Goal: Information Seeking & Learning: Get advice/opinions

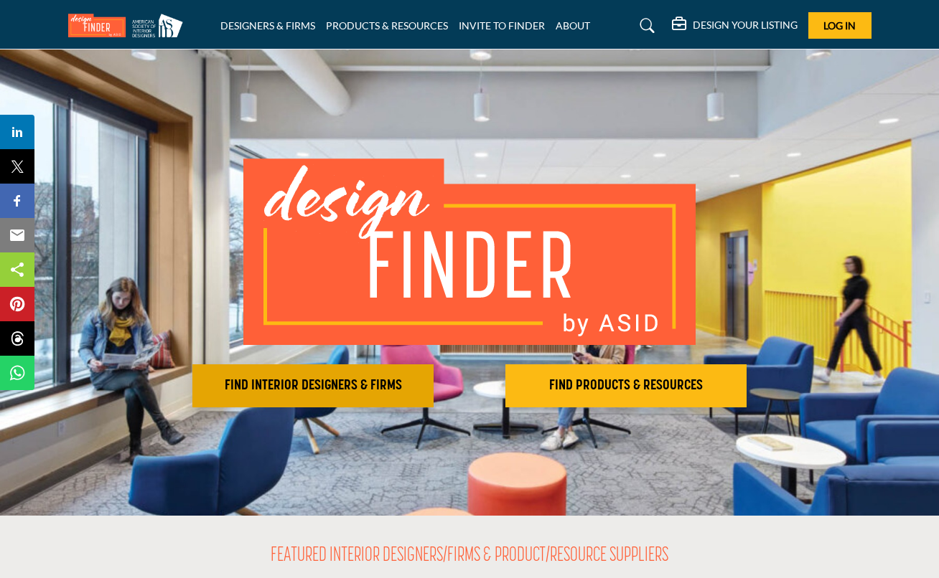
click at [367, 388] on h2 "FIND INTERIOR DESIGNERS & FIRMS" at bounding box center [313, 386] width 233 height 17
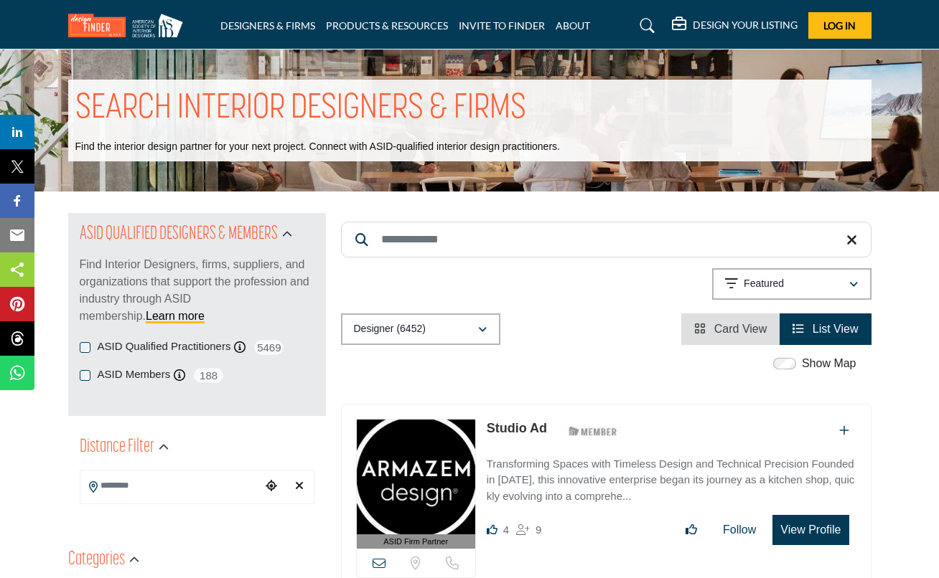
click at [485, 329] on icon "button" at bounding box center [482, 330] width 9 height 10
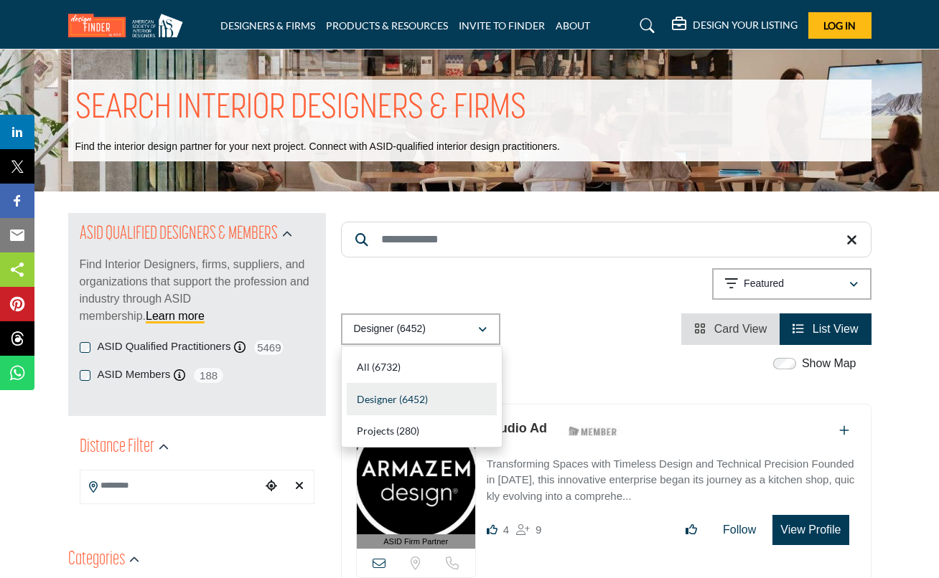
click at [558, 321] on div "Designer (6452) All (6732) Designer (6452) Products (3) Projects (280)" at bounding box center [606, 330] width 530 height 32
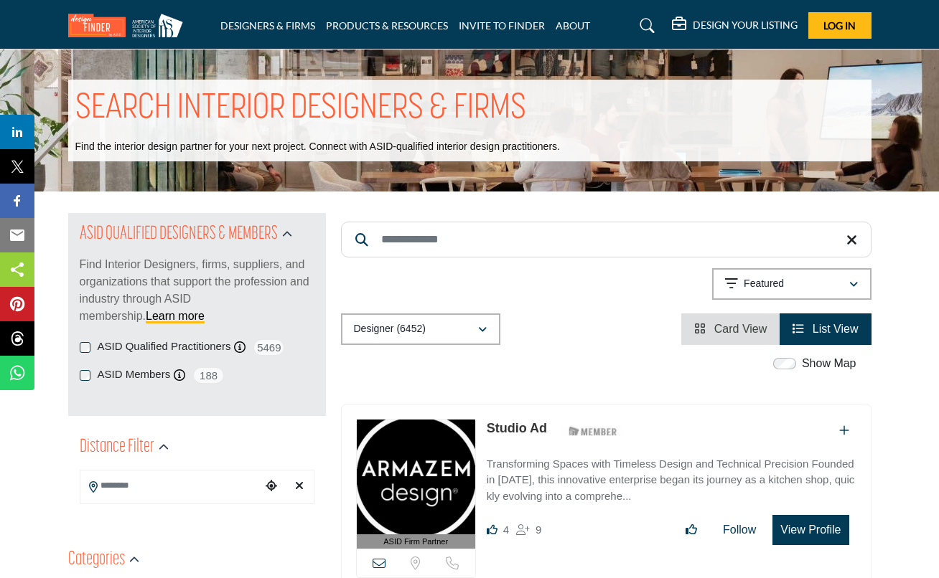
click at [165, 486] on input "Search Location" at bounding box center [170, 486] width 181 height 28
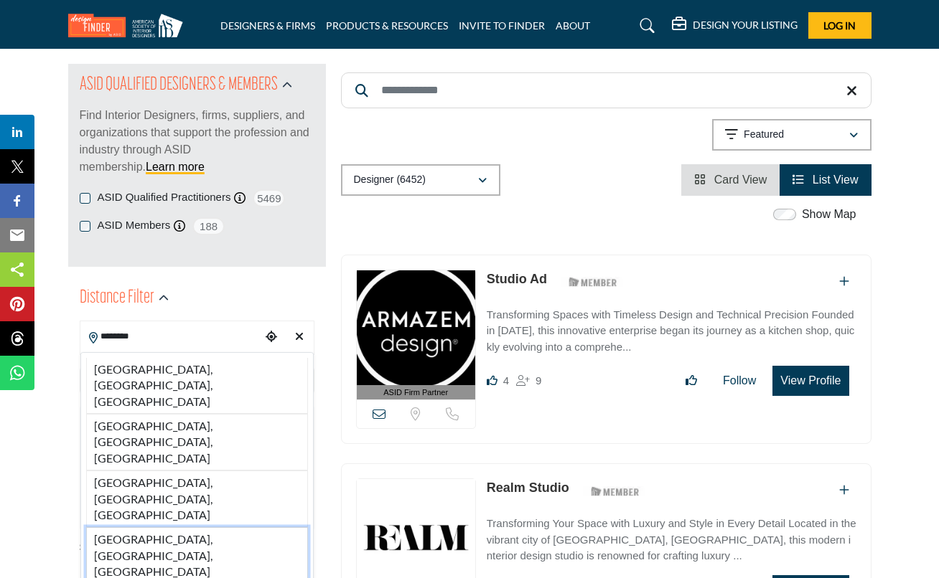
scroll to position [177, 0]
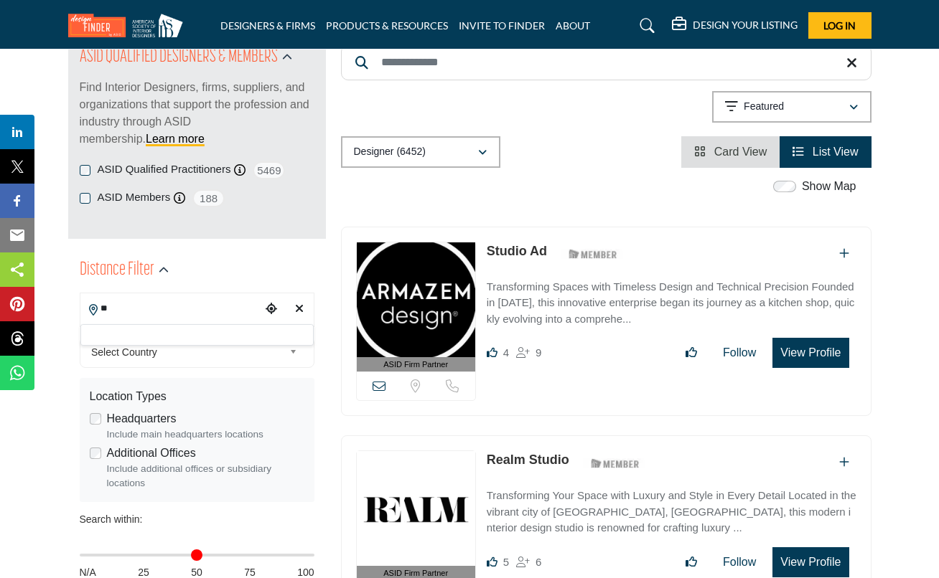
type input "*"
type input "***"
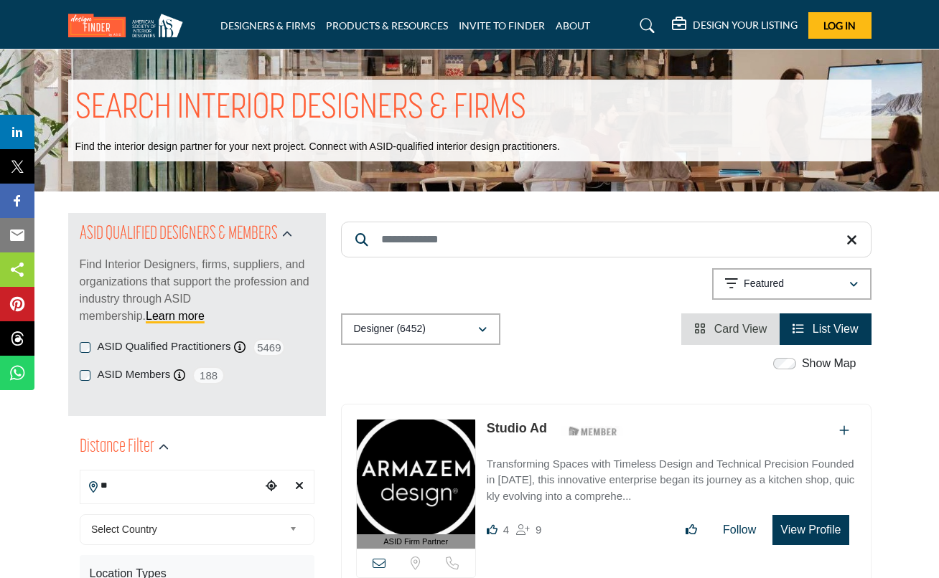
type input "*"
click at [296, 487] on icon "Clear search location" at bounding box center [299, 485] width 9 height 11
click at [193, 485] on input "Search Location" at bounding box center [170, 486] width 181 height 28
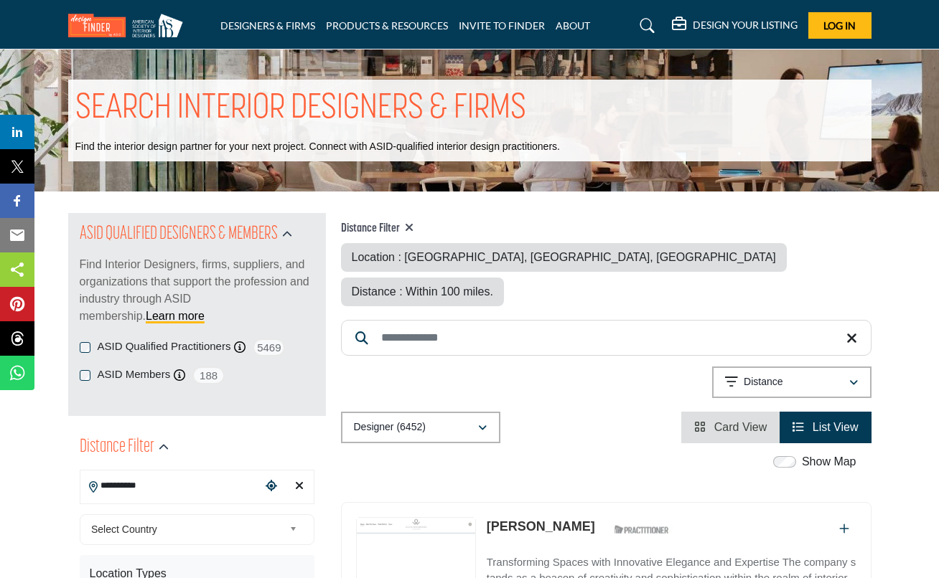
type input "**********"
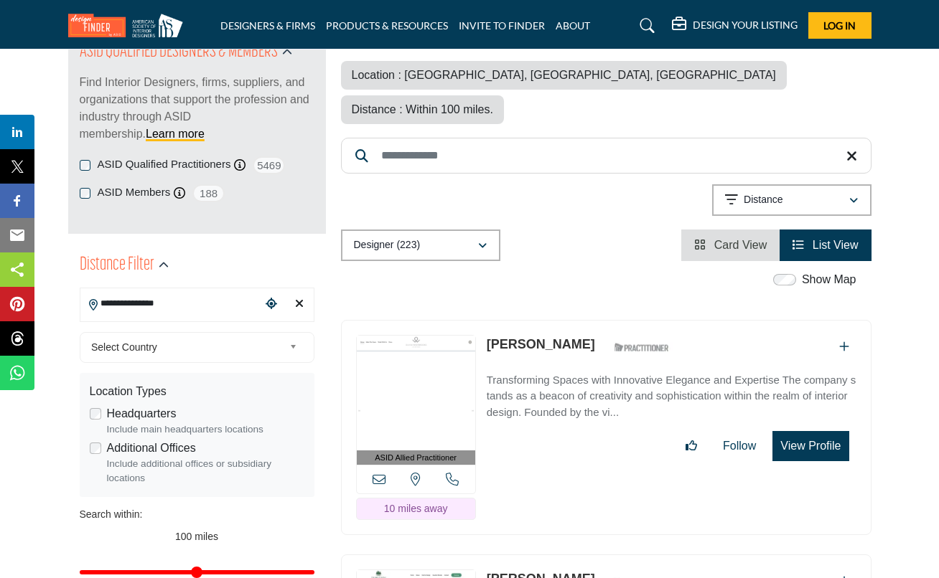
scroll to position [213, 0]
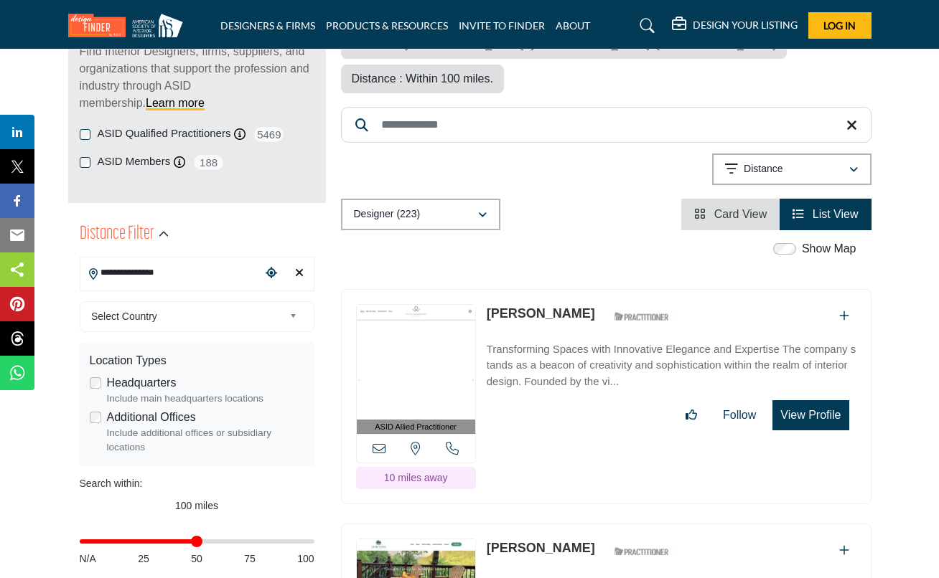
drag, startPoint x: 309, startPoint y: 544, endPoint x: 195, endPoint y: 544, distance: 114.1
type input "**"
click at [195, 543] on input "Distance in miles" at bounding box center [197, 541] width 235 height 3
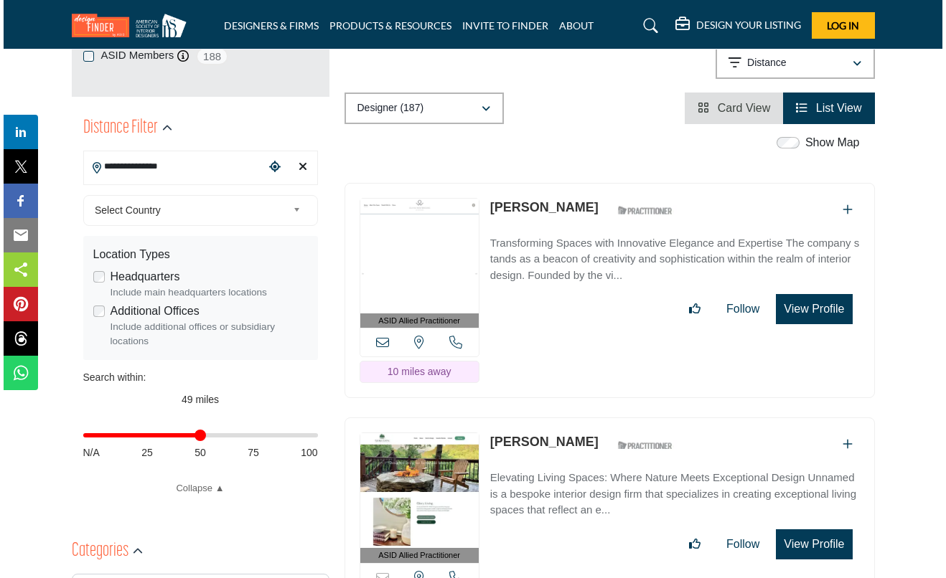
scroll to position [395, 0]
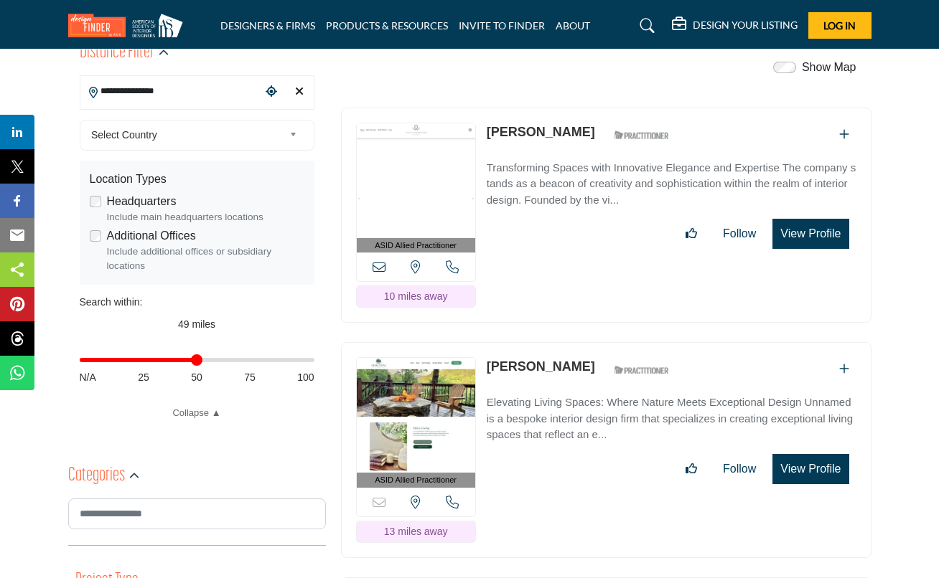
click at [810, 219] on button "View Profile" at bounding box center [810, 234] width 76 height 30
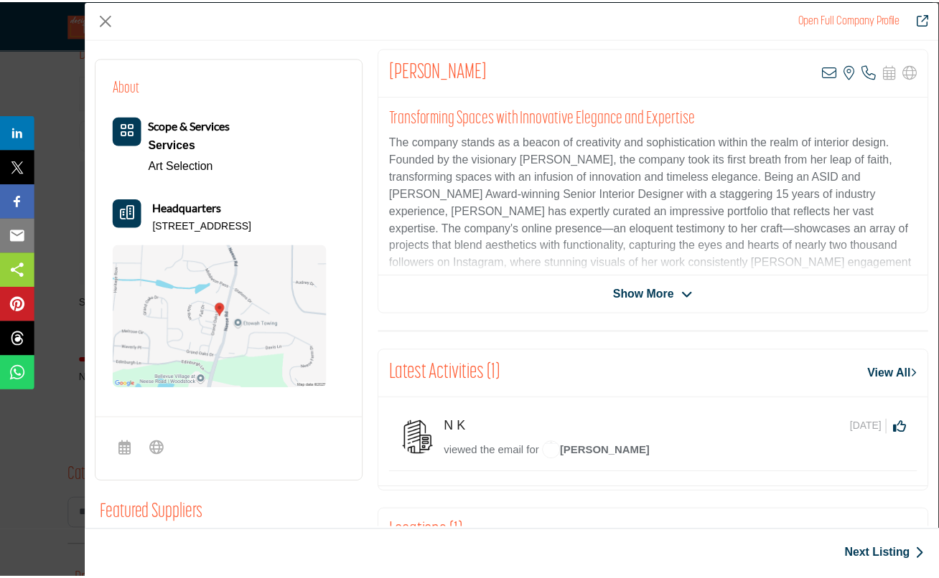
scroll to position [278, 0]
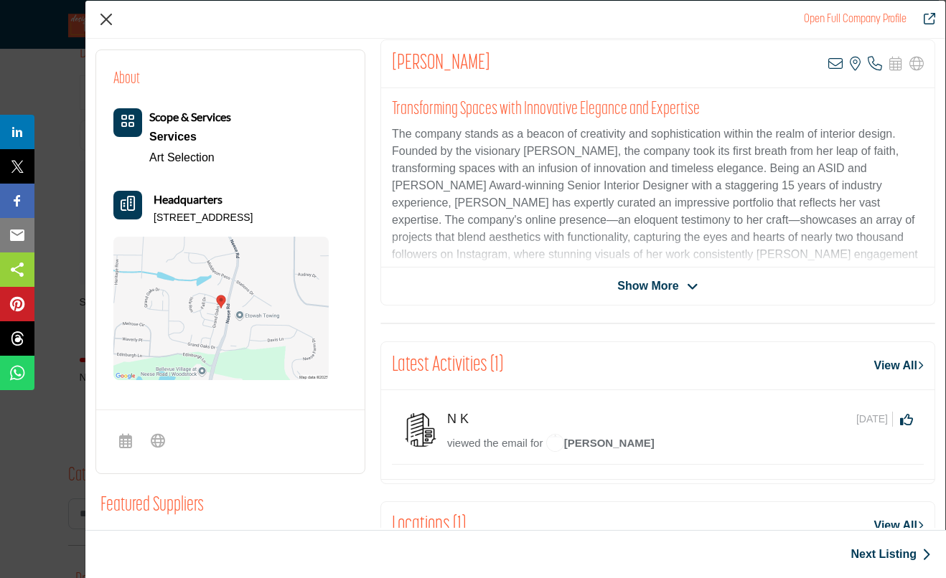
click at [106, 19] on button "Close" at bounding box center [106, 20] width 22 height 22
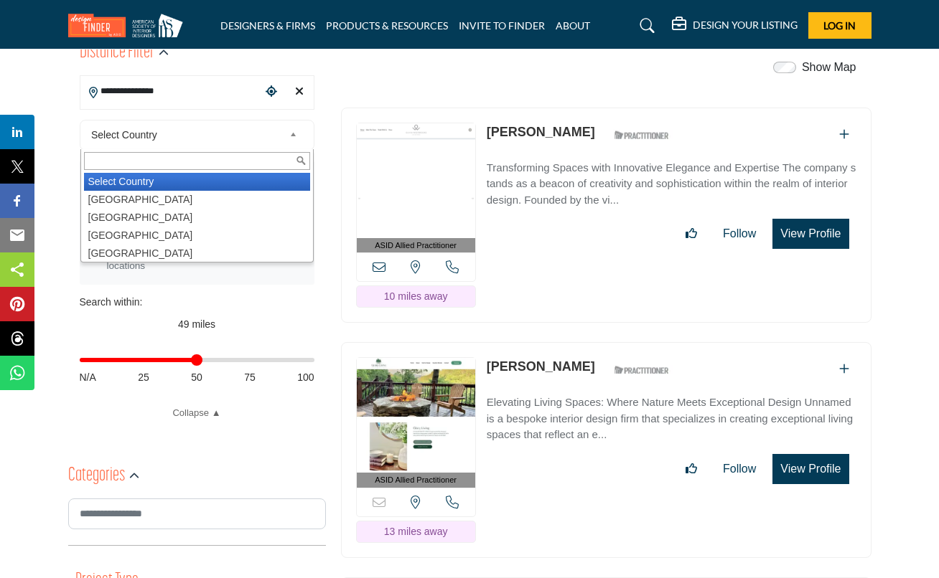
click at [175, 135] on span "Select Country" at bounding box center [187, 134] width 192 height 17
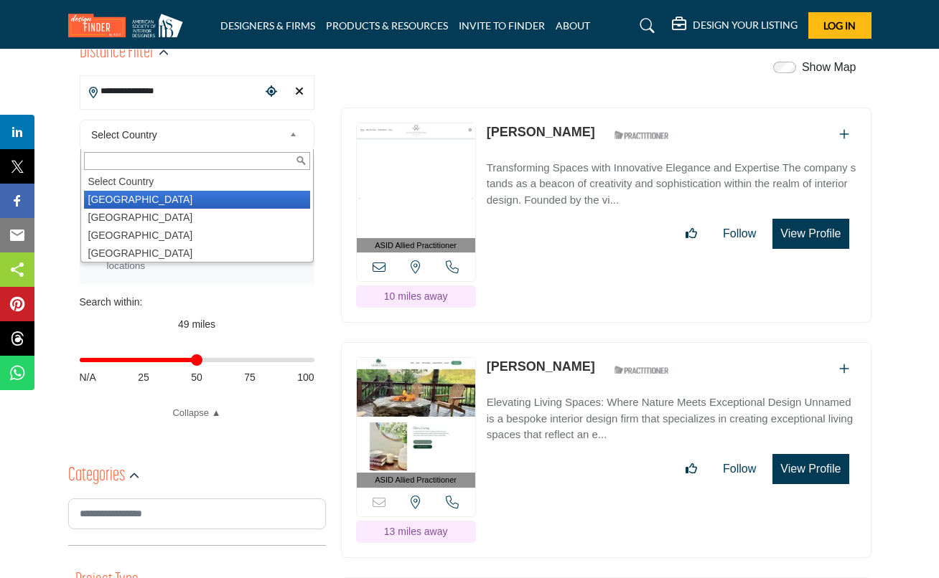
click at [170, 196] on li "[GEOGRAPHIC_DATA]" at bounding box center [197, 200] width 226 height 18
type input "***"
